Goal: Transaction & Acquisition: Obtain resource

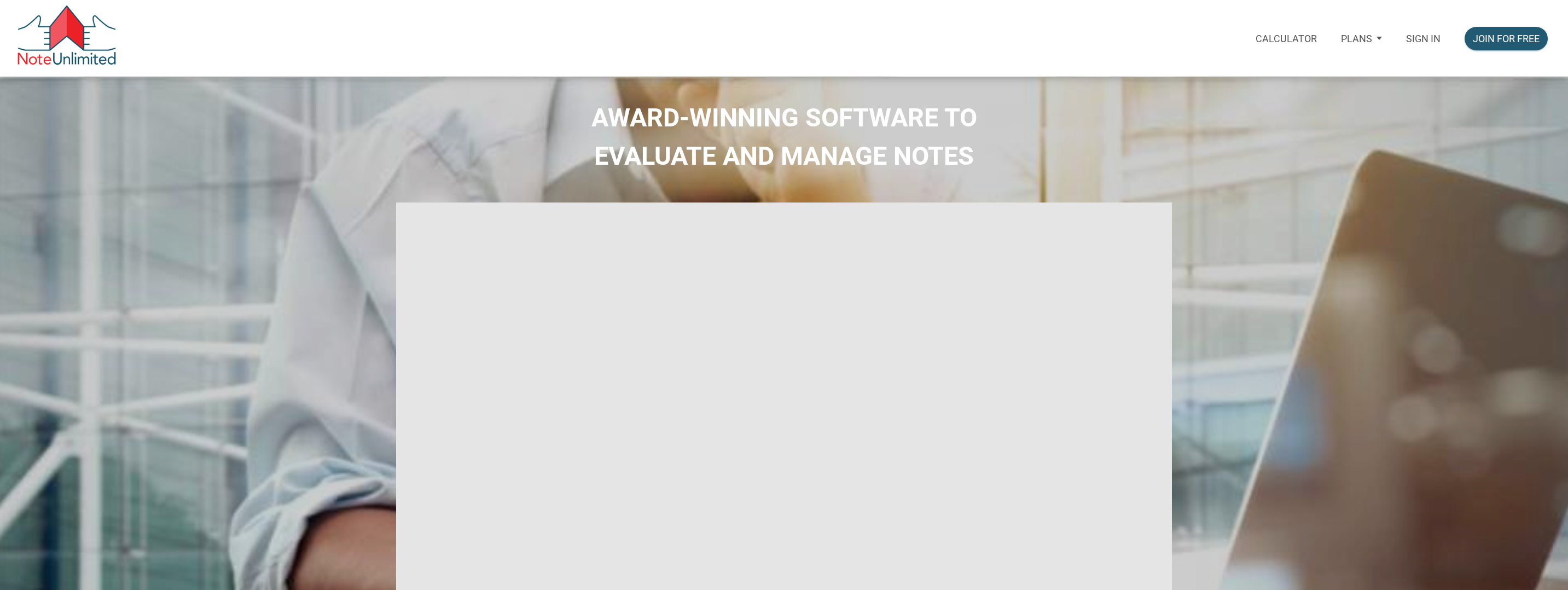
type input "Introduction to new features"
select select
click at [1417, 40] on p "Sign in" at bounding box center [1423, 39] width 34 height 12
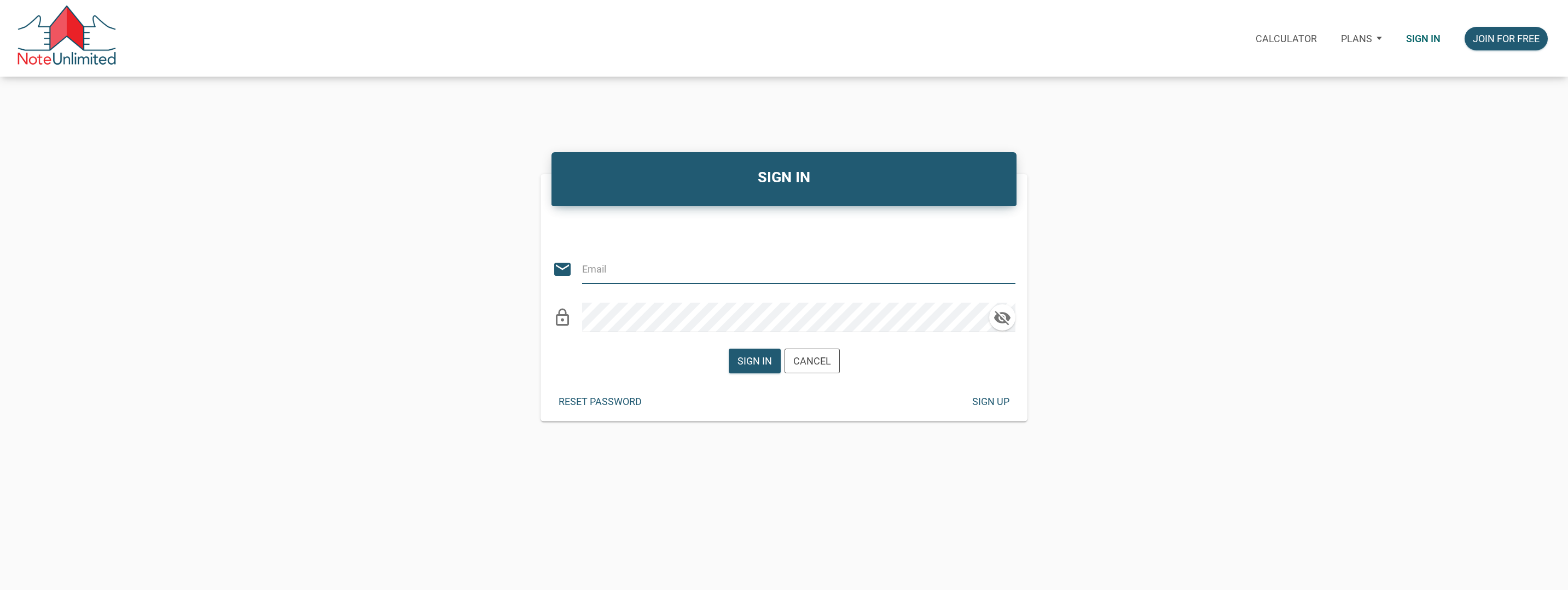
type input "[EMAIL_ADDRESS][DOMAIN_NAME]"
click at [749, 353] on div "Sign in" at bounding box center [754, 360] width 34 height 14
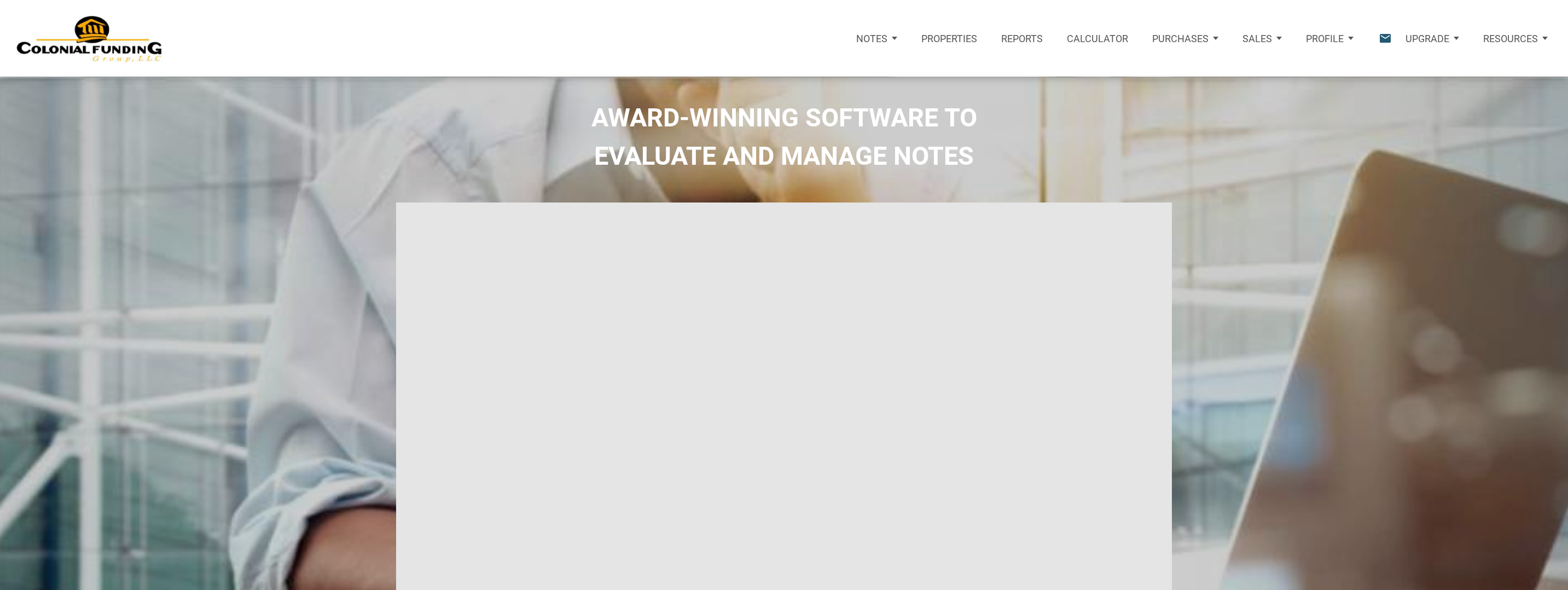
type input "Introduction to new features"
select select
click at [1189, 39] on p "Purchases" at bounding box center [1180, 39] width 56 height 12
click at [1141, 75] on link "Note Offers" at bounding box center [1164, 73] width 125 height 25
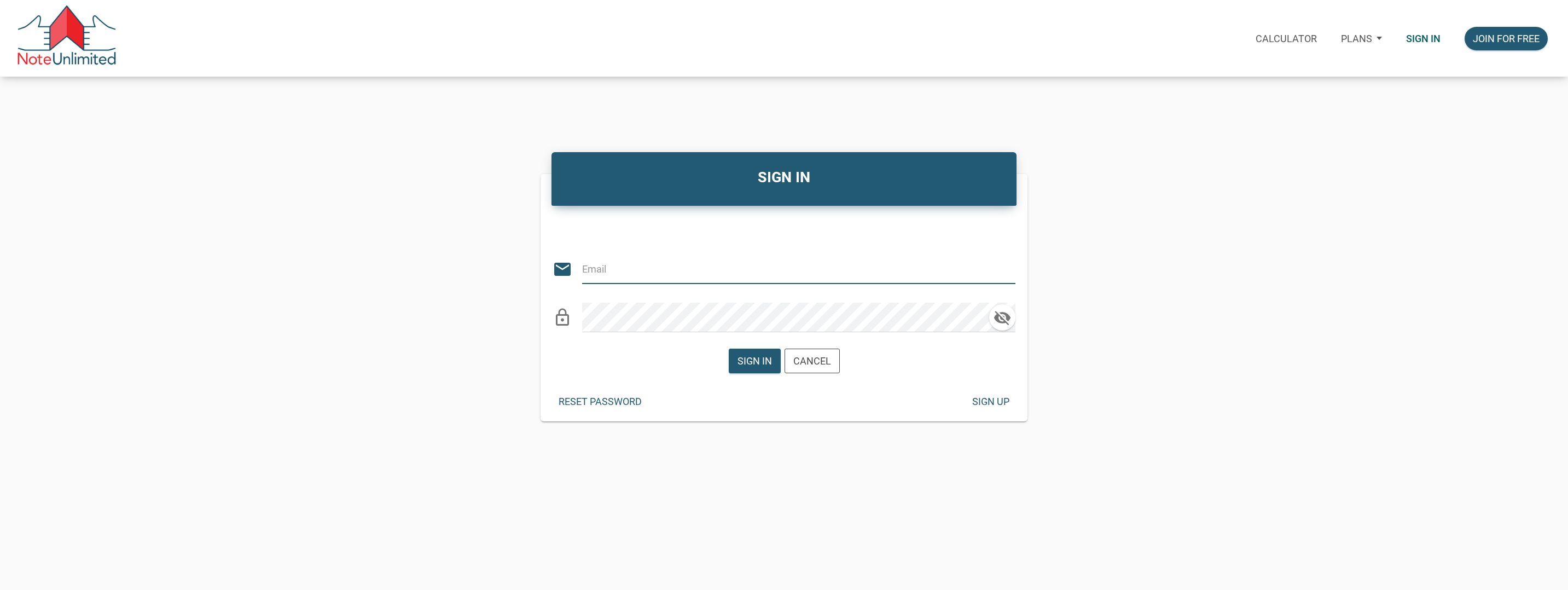
type input "[EMAIL_ADDRESS][DOMAIN_NAME]"
click at [764, 360] on div "Sign in" at bounding box center [754, 360] width 34 height 14
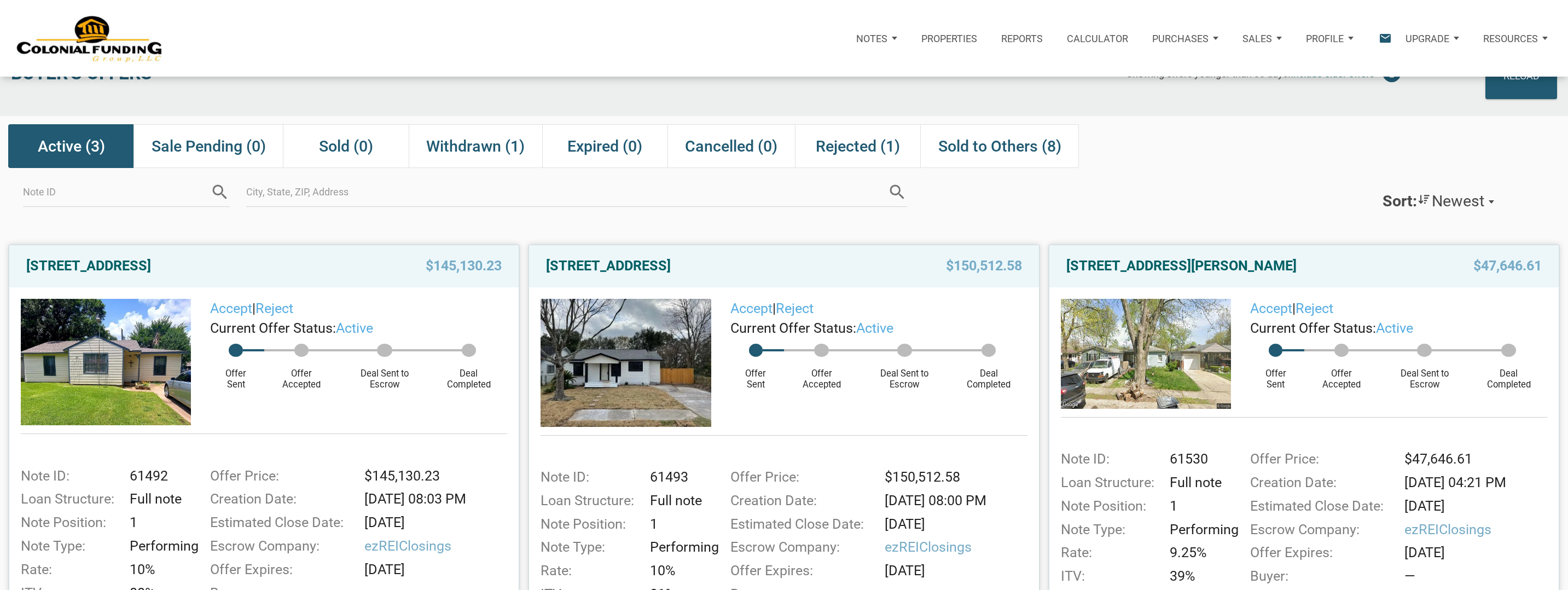
scroll to position [39, 0]
